Goal: Transaction & Acquisition: Subscribe to service/newsletter

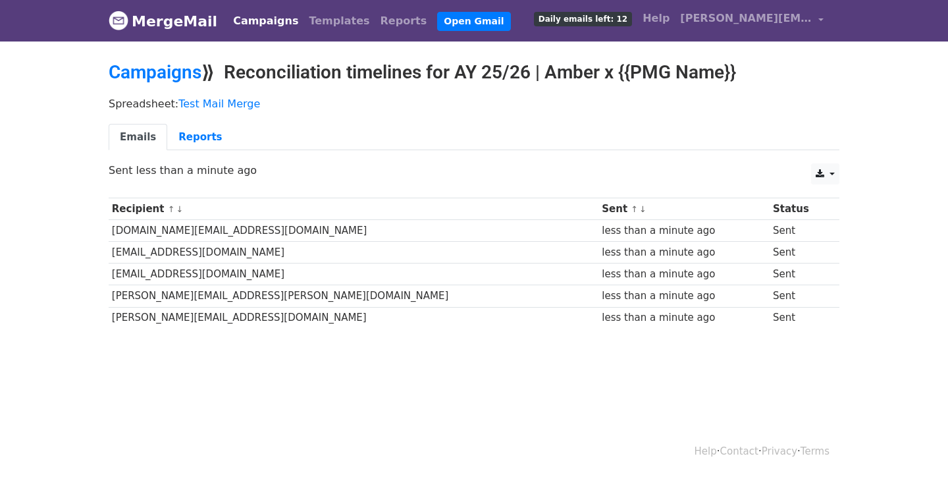
click at [576, 22] on span "Daily emails left: 12" at bounding box center [583, 19] width 98 height 14
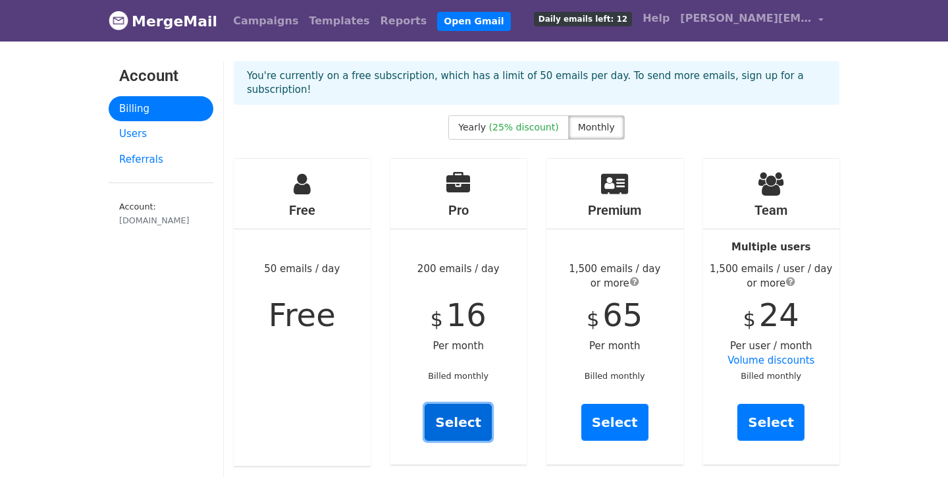
click at [458, 412] on link "Select" at bounding box center [458, 422] width 67 height 37
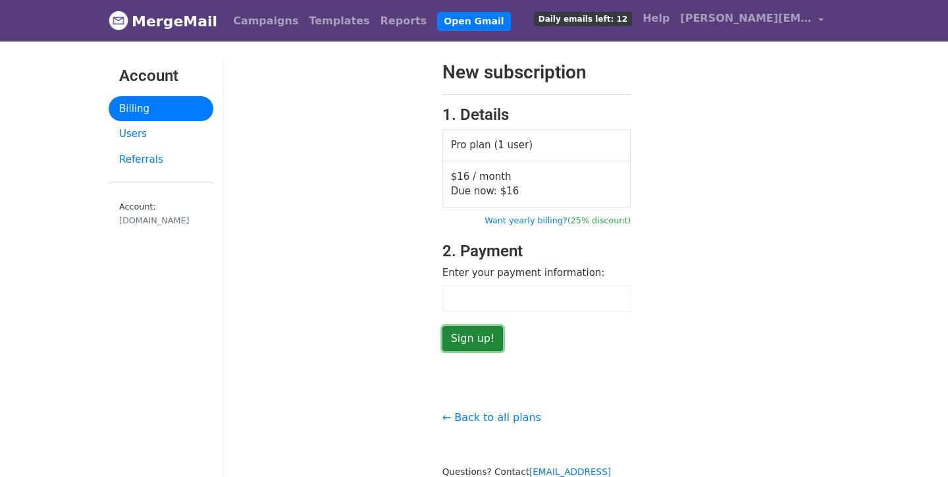
click at [473, 341] on input "Sign up!" at bounding box center [472, 338] width 61 height 25
click at [481, 337] on input "Sign up!" at bounding box center [472, 338] width 61 height 25
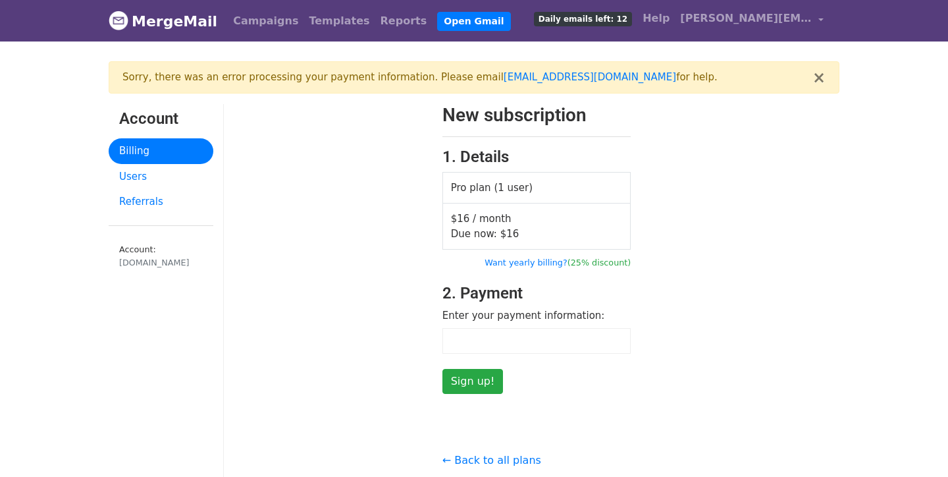
click at [485, 230] on span "Due now: $ 16" at bounding box center [485, 234] width 68 height 12
click at [427, 241] on div at bounding box center [328, 249] width 209 height 290
click at [491, 331] on div at bounding box center [536, 341] width 189 height 26
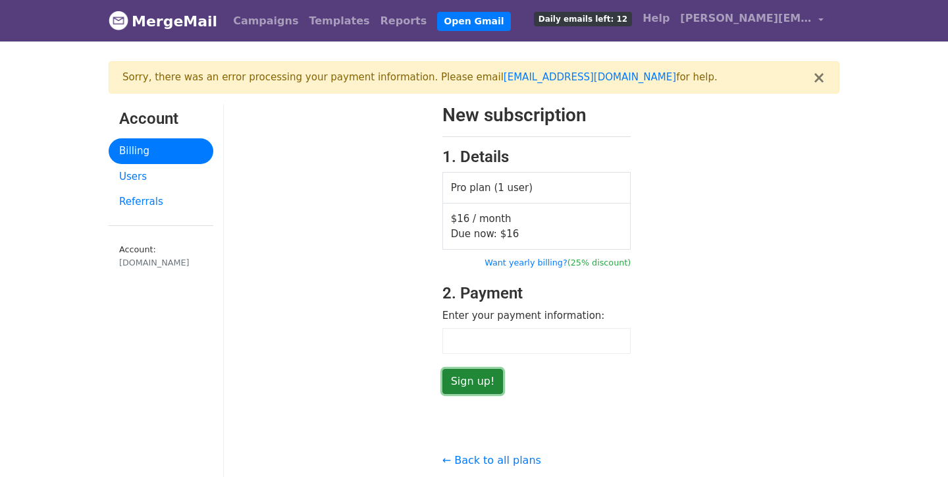
click at [471, 381] on input "Sign up!" at bounding box center [472, 381] width 61 height 25
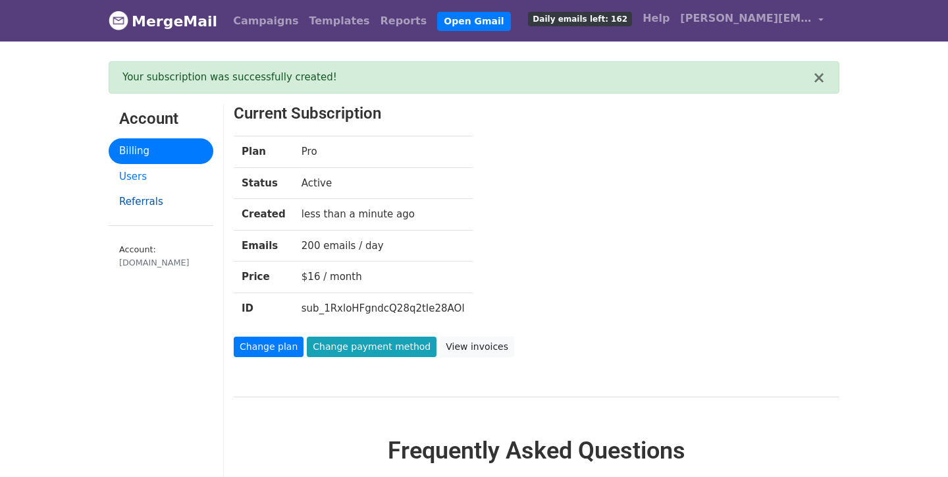
click at [141, 198] on link "Referrals" at bounding box center [161, 202] width 105 height 26
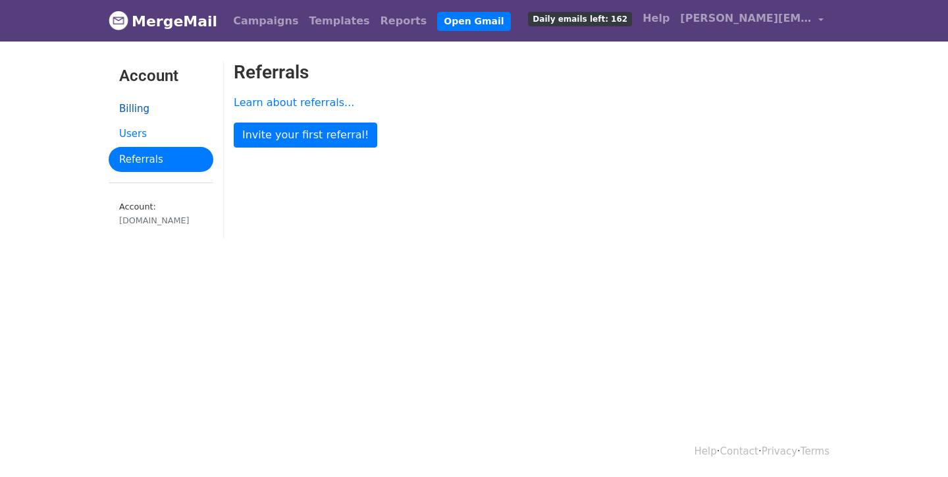
click at [149, 117] on link "Billing" at bounding box center [161, 109] width 105 height 26
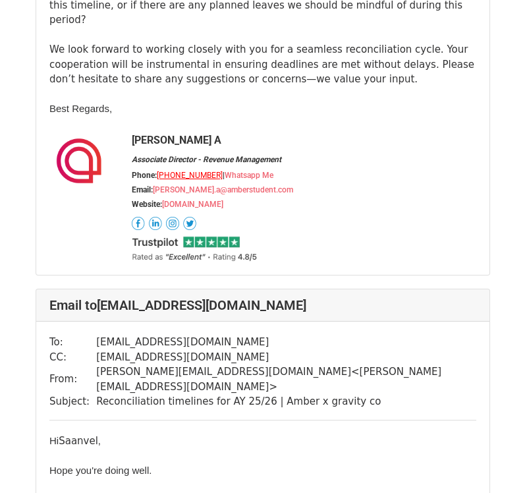
scroll to position [9506, 1]
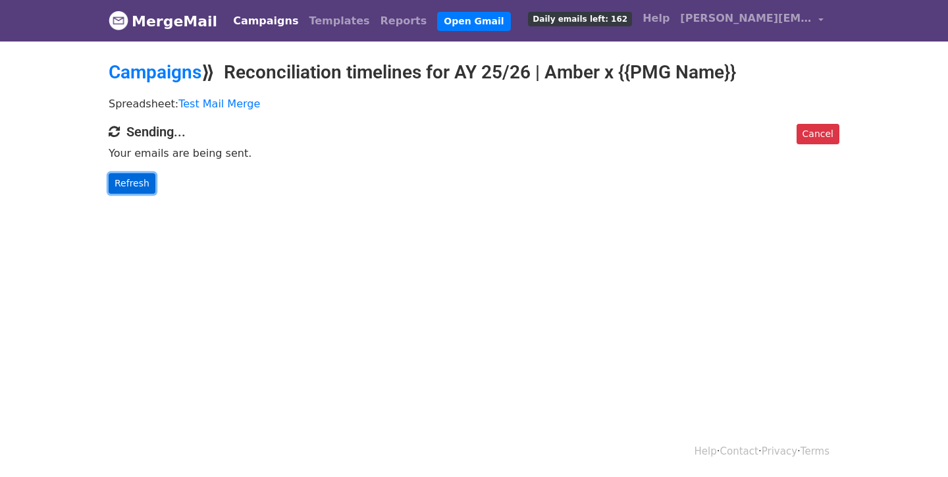
click at [141, 182] on link "Refresh" at bounding box center [132, 183] width 47 height 20
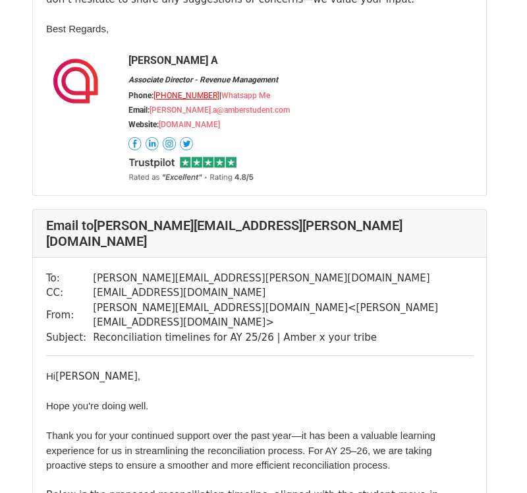
scroll to position [4780, 4]
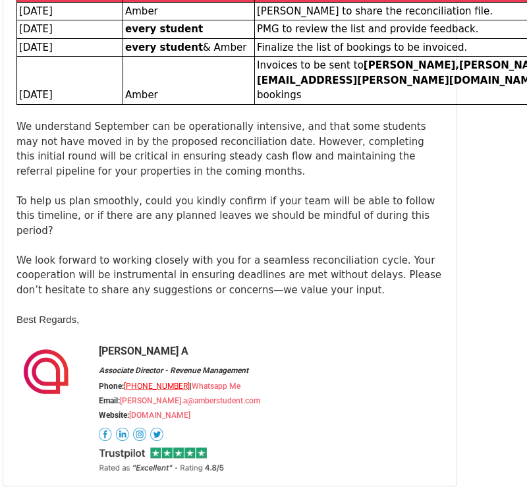
scroll to position [566, 34]
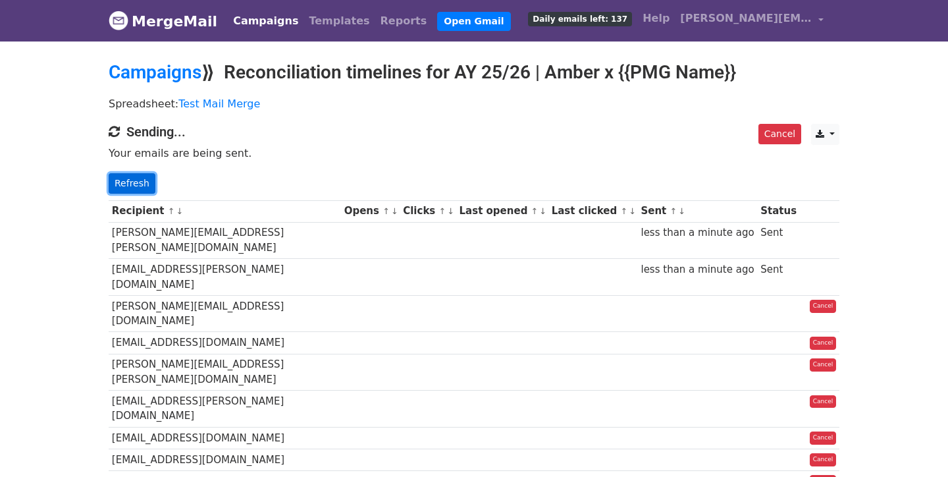
click at [113, 175] on link "Refresh" at bounding box center [132, 183] width 47 height 20
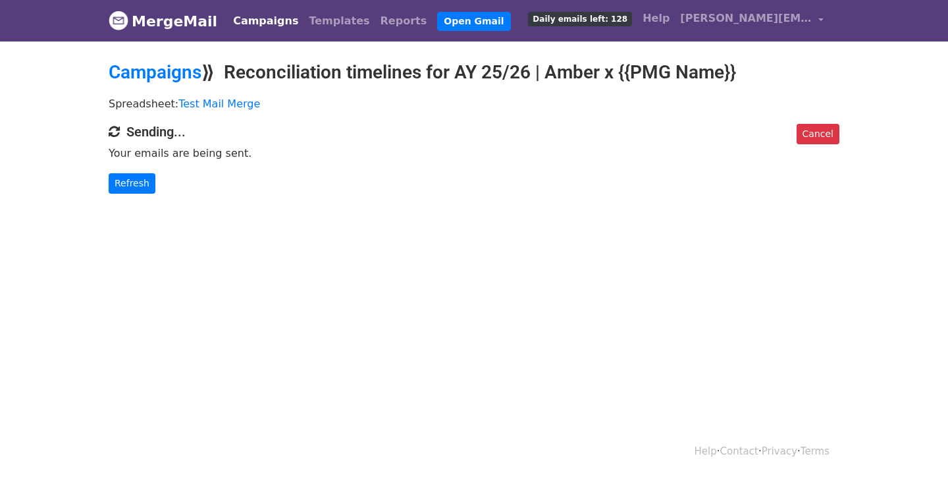
click at [140, 171] on div "Cancel Sending... Your emails are being sent. Refresh" at bounding box center [474, 159] width 751 height 70
click at [140, 179] on link "Refresh" at bounding box center [132, 183] width 47 height 20
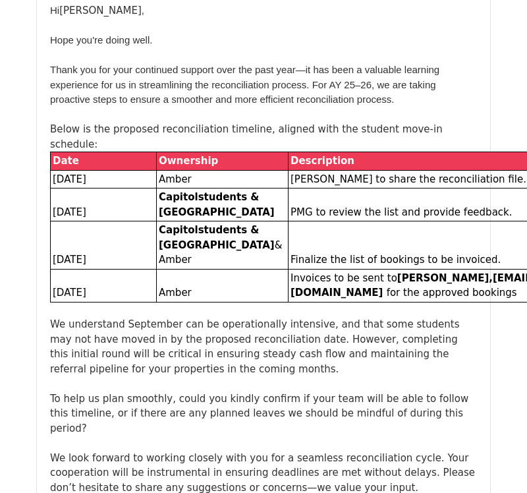
scroll to position [239, 0]
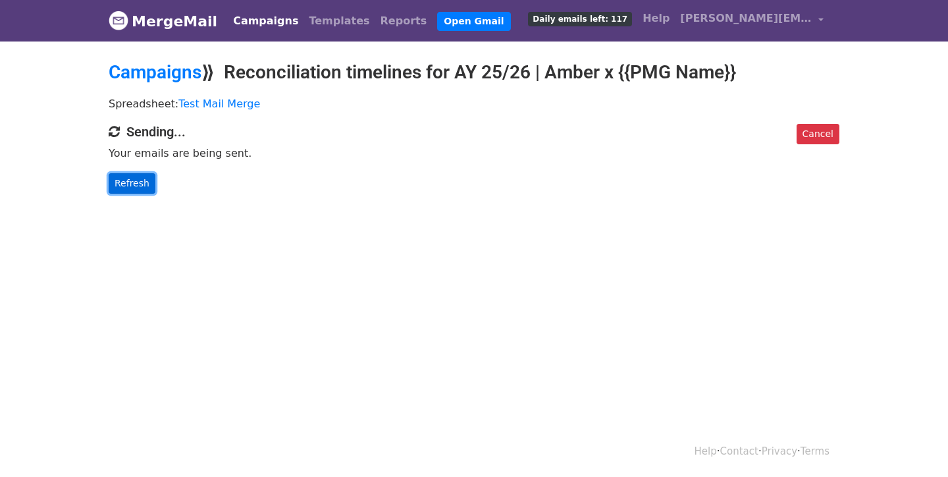
click at [139, 178] on link "Refresh" at bounding box center [132, 183] width 47 height 20
click at [132, 203] on body "MergeMail Campaigns Templates Reports Open Gmail Daily emails left: 117 Help an…" at bounding box center [474, 123] width 948 height 246
click at [134, 194] on body "MergeMail Campaigns Templates Reports Open Gmail Daily emails left: 117 Help an…" at bounding box center [474, 123] width 948 height 246
click at [129, 174] on link "Refresh" at bounding box center [132, 183] width 47 height 20
click at [113, 168] on div "Cancel Sending... Your emails are being sent. Refresh" at bounding box center [474, 159] width 751 height 70
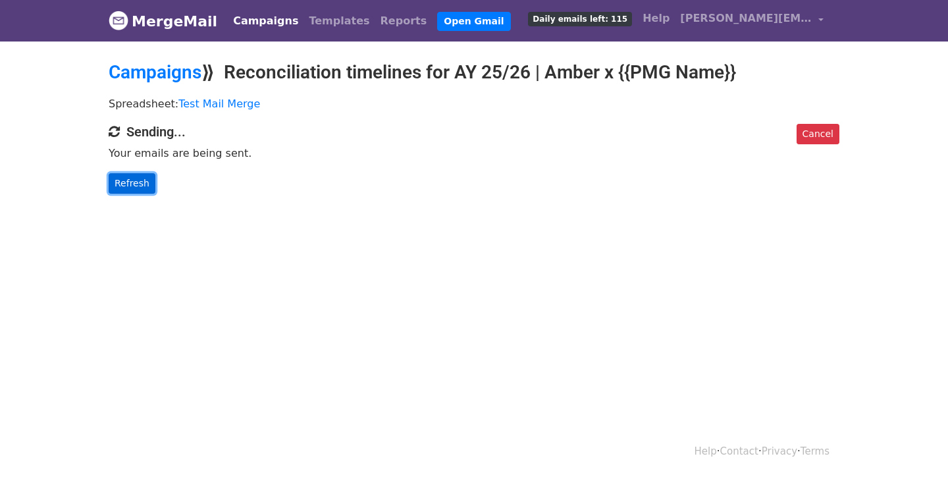
click at [114, 183] on link "Refresh" at bounding box center [132, 183] width 47 height 20
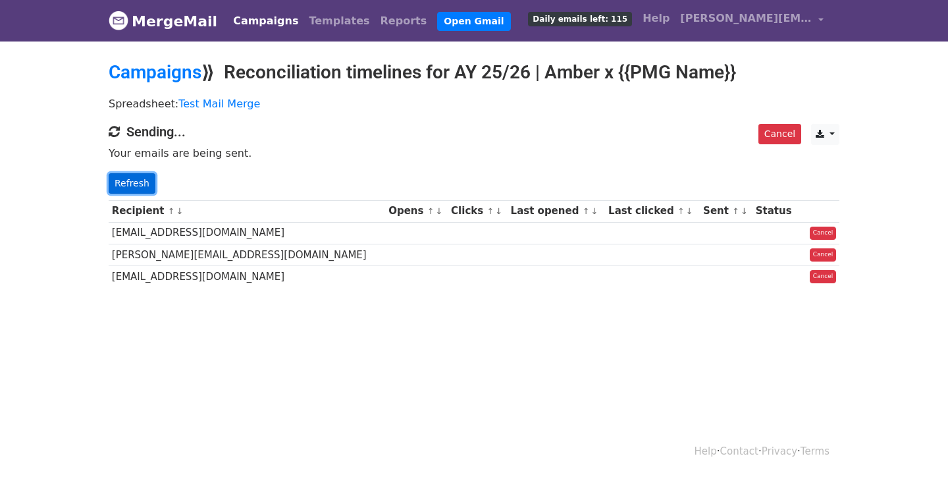
click at [114, 183] on link "Refresh" at bounding box center [132, 183] width 47 height 20
